Goal: Transaction & Acquisition: Purchase product/service

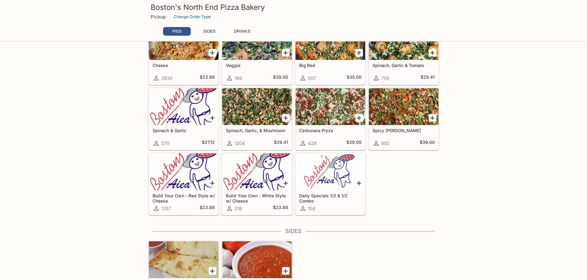
scroll to position [185, 0]
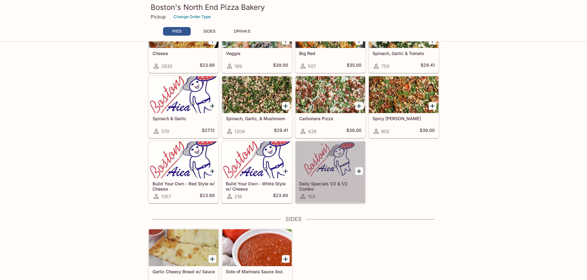
click at [333, 171] on div at bounding box center [330, 160] width 70 height 37
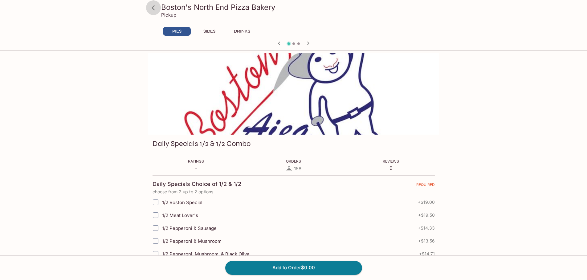
click at [155, 9] on icon at bounding box center [153, 7] width 11 height 11
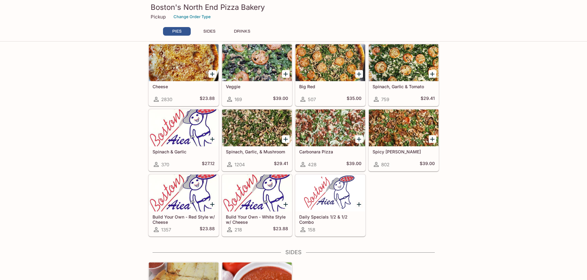
scroll to position [154, 0]
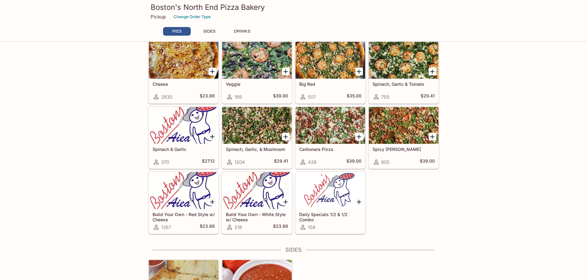
click at [332, 205] on div at bounding box center [330, 190] width 70 height 37
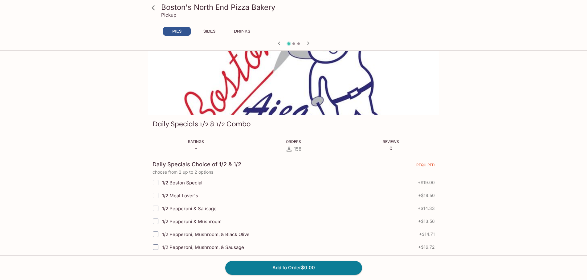
scroll to position [31, 0]
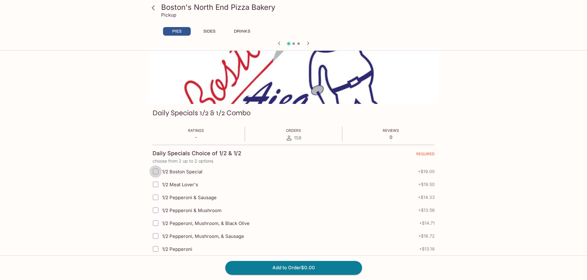
click at [157, 173] on input "1/2 Boston Special" at bounding box center [155, 172] width 12 height 12
checkbox input "true"
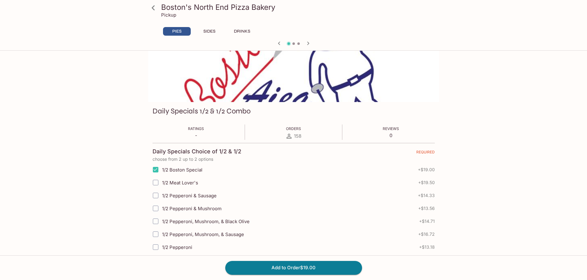
scroll to position [62, 0]
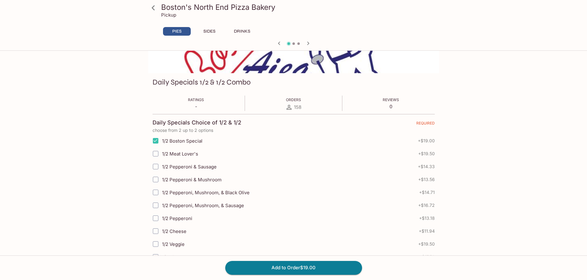
click at [157, 218] on input "1/2 Pepperoni" at bounding box center [155, 218] width 12 height 12
checkbox input "true"
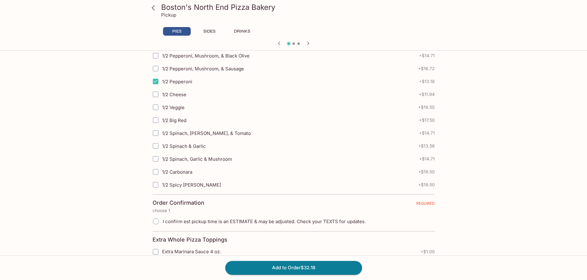
scroll to position [185, 0]
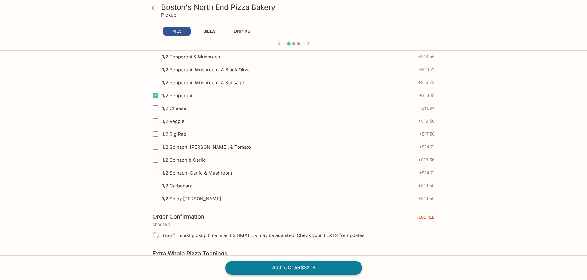
click at [315, 268] on button "Add to Order $32.18" at bounding box center [293, 268] width 137 height 14
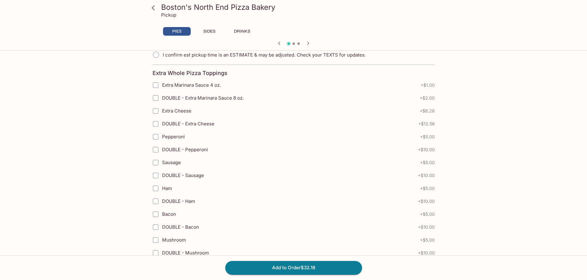
scroll to position [273, 0]
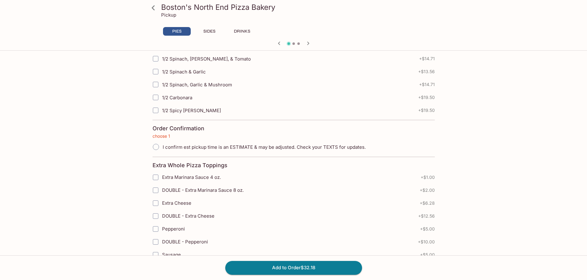
click at [154, 147] on input "I confirm est pickup time is an ESTIMATE & may be adjusted. Check your TEXTS fo…" at bounding box center [155, 147] width 13 height 13
radio input "true"
click at [303, 267] on button "Add to Order $32.18" at bounding box center [293, 268] width 137 height 14
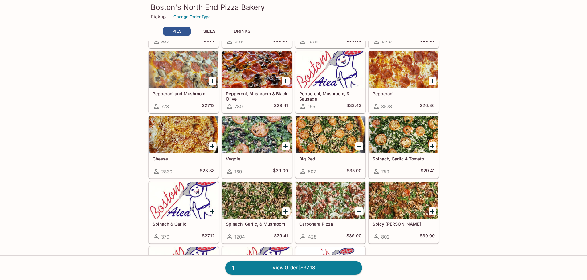
scroll to position [92, 0]
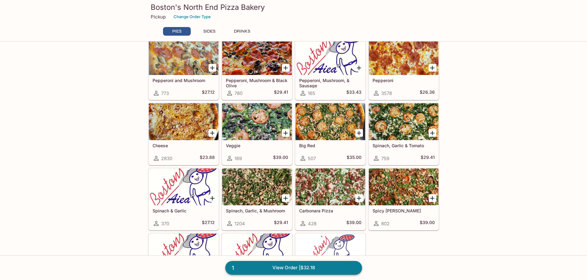
click at [308, 271] on link "1 View Order | $32.18" at bounding box center [293, 268] width 137 height 14
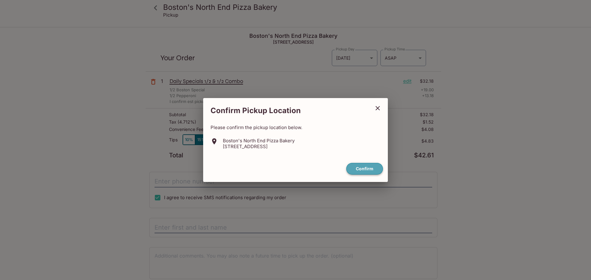
click at [358, 169] on button "Confirm" at bounding box center [364, 169] width 37 height 12
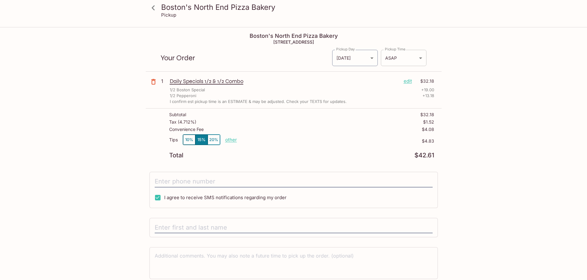
click at [418, 58] on body "Boston's North End Pizza Bakery Pickup Boston's North End Pizza Bakery [STREET_…" at bounding box center [293, 168] width 587 height 280
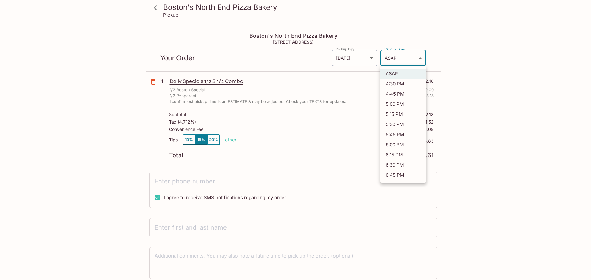
click at [401, 144] on li "6:00 PM" at bounding box center [404, 145] width 46 height 10
type input "[DATE]T04:00:01.000000Z"
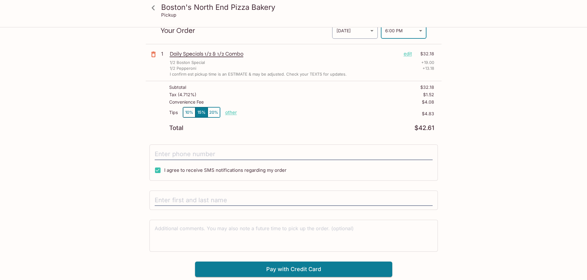
scroll to position [28, 0]
click at [190, 114] on button "10%" at bounding box center [189, 112] width 12 height 10
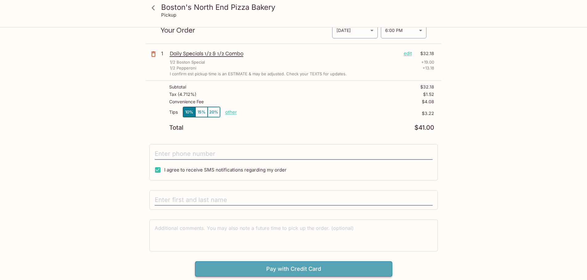
click at [321, 268] on button "Pay with Credit Card" at bounding box center [293, 269] width 197 height 15
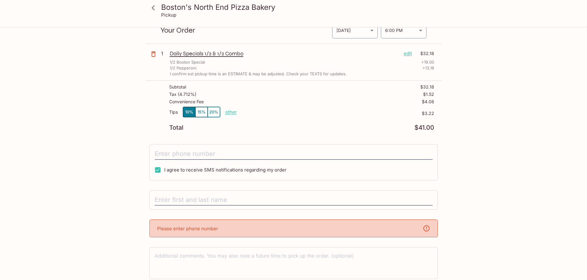
click at [318, 227] on div "Please enter phone number" at bounding box center [293, 229] width 288 height 18
click at [224, 200] on input "text" at bounding box center [294, 201] width 278 height 12
type input "[PERSON_NAME]"
click at [244, 228] on div "Please enter phone number" at bounding box center [293, 229] width 288 height 18
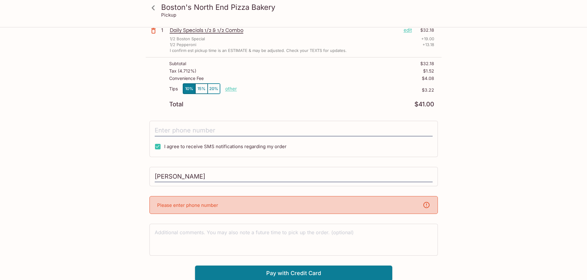
scroll to position [52, 0]
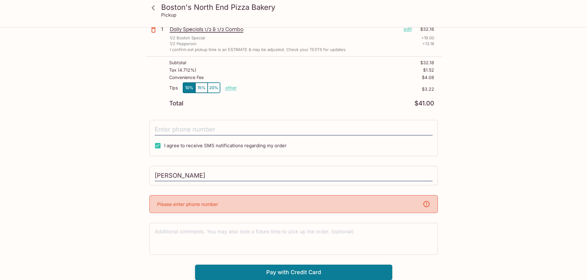
click at [236, 204] on div "Please enter phone number" at bounding box center [293, 205] width 288 height 18
click at [213, 203] on p "Please enter phone number" at bounding box center [187, 205] width 61 height 6
click at [426, 204] on icon at bounding box center [425, 204] width 7 height 7
drag, startPoint x: 203, startPoint y: 205, endPoint x: 199, endPoint y: 205, distance: 4.3
click at [200, 205] on p "Please enter phone number" at bounding box center [187, 205] width 61 height 6
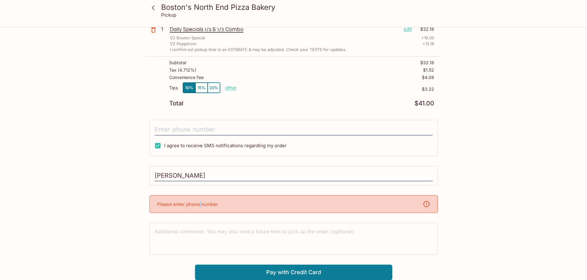
click at [200, 205] on p "Please enter phone number" at bounding box center [187, 205] width 61 height 6
click at [212, 228] on div "x" at bounding box center [294, 239] width 278 height 24
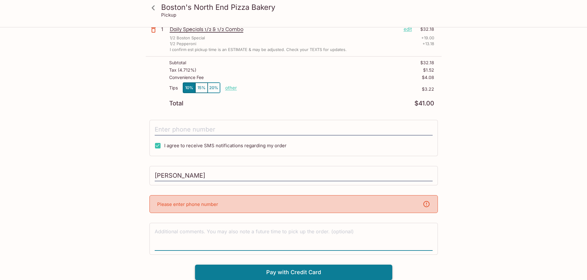
click at [285, 273] on button "Pay with Credit Card" at bounding box center [293, 272] width 197 height 15
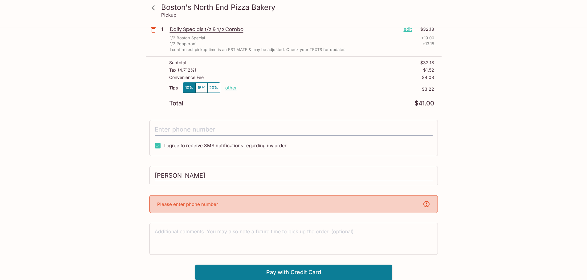
click at [178, 225] on div "x" at bounding box center [293, 239] width 288 height 32
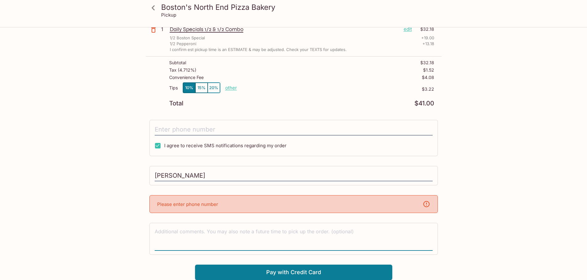
click at [179, 229] on textarea at bounding box center [294, 238] width 278 height 21
type textarea "[PHONE_NUMBER]"
click at [308, 271] on button "Pay with Credit Card" at bounding box center [293, 272] width 197 height 15
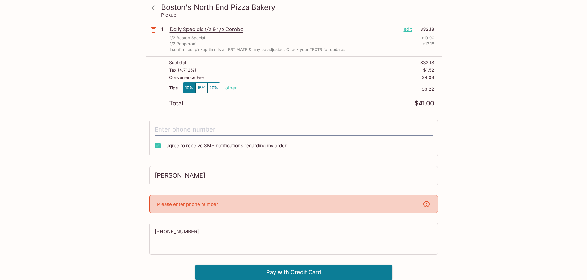
click at [216, 177] on input "[PERSON_NAME]" at bounding box center [294, 176] width 278 height 12
click at [218, 201] on div "Please enter phone number" at bounding box center [293, 205] width 288 height 18
click at [218, 202] on div "Please enter phone number" at bounding box center [293, 205] width 288 height 18
click at [186, 206] on p "Please enter phone number" at bounding box center [187, 205] width 61 height 6
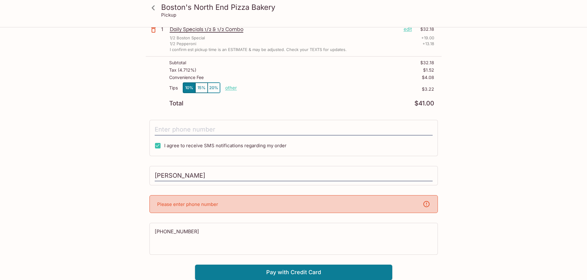
click at [186, 206] on p "Please enter phone number" at bounding box center [187, 205] width 61 height 6
click at [195, 130] on input "tel" at bounding box center [294, 130] width 278 height 12
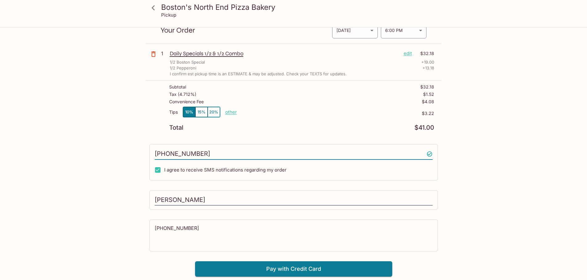
scroll to position [28, 0]
type input "8083973137"
click at [166, 154] on input "8083973137" at bounding box center [294, 154] width 278 height 12
click at [135, 189] on div "Boston's North End Pizza Bakery Pickup Boston's North End Pizza Bakery [STREET_…" at bounding box center [293, 138] width 394 height 277
click at [203, 231] on textarea "[PHONE_NUMBER]" at bounding box center [294, 235] width 278 height 21
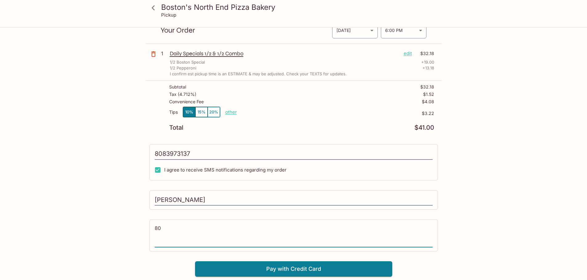
type textarea "8"
click at [295, 270] on button "Pay with Credit Card" at bounding box center [293, 269] width 197 height 15
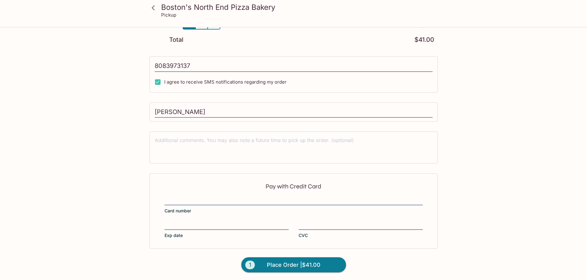
scroll to position [117, 0]
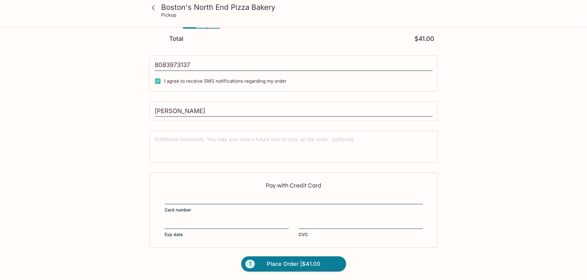
type input "[PHONE_NUMBER]"
click at [184, 209] on span "Card number" at bounding box center [177, 210] width 26 height 6
click at [184, 197] on input "Card number" at bounding box center [293, 196] width 258 height 0
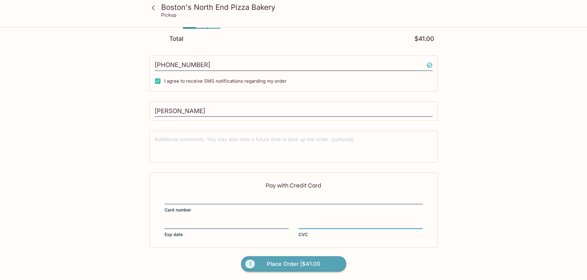
click at [285, 266] on span "Place Order | $41.00" at bounding box center [294, 265] width 54 height 10
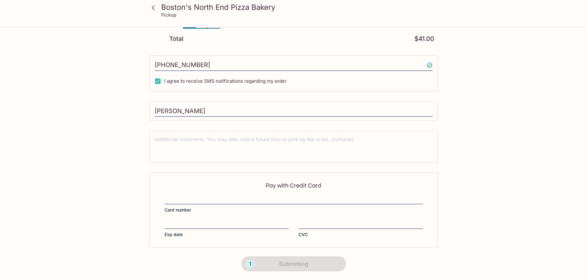
scroll to position [77, 0]
